Goal: Navigation & Orientation: Find specific page/section

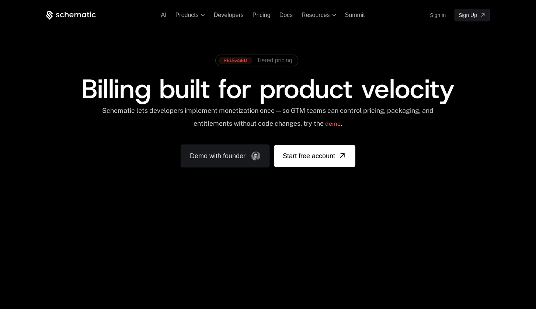
click at [199, 19] on div "AI Products Developers Pricing Docs Resources Summit Sign in Sign Up" at bounding box center [268, 15] width 444 height 13
click at [199, 18] on span "Products" at bounding box center [191, 15] width 30 height 7
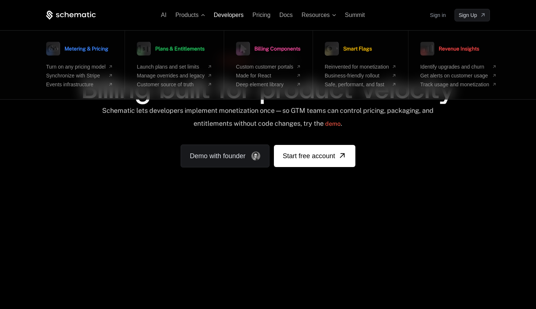
click at [233, 16] on span "Developers" at bounding box center [229, 15] width 30 height 6
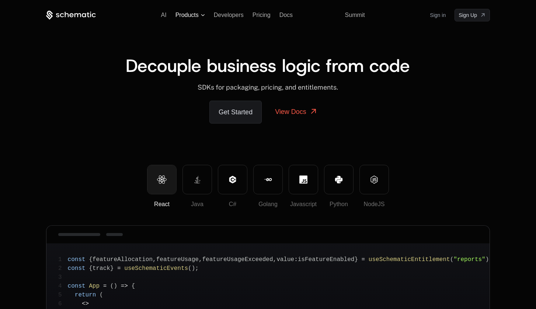
click at [187, 14] on span "Products" at bounding box center [187, 15] width 23 height 7
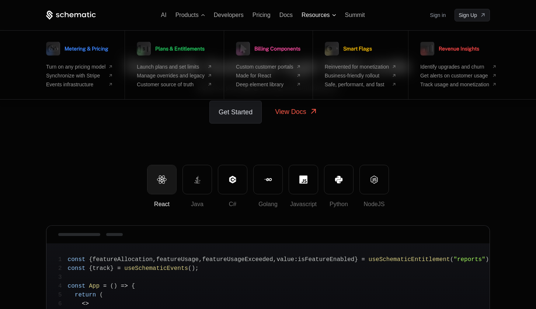
click at [309, 17] on span "Resources" at bounding box center [316, 15] width 28 height 7
